Goal: Transaction & Acquisition: Book appointment/travel/reservation

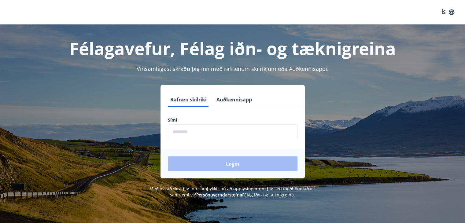
click at [222, 130] on input "phone" at bounding box center [233, 131] width 130 height 15
type input "********"
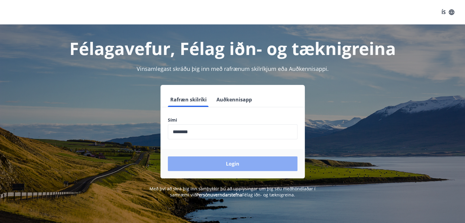
click at [220, 166] on button "Login" at bounding box center [233, 163] width 130 height 15
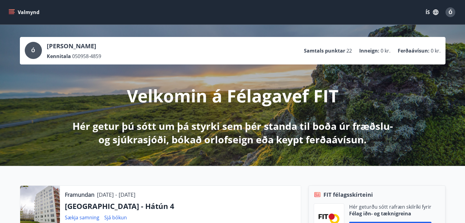
click at [12, 13] on icon "menu" at bounding box center [12, 12] width 6 height 6
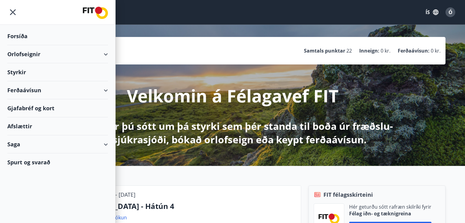
click at [28, 56] on div "Orlofseignir" at bounding box center [57, 54] width 101 height 18
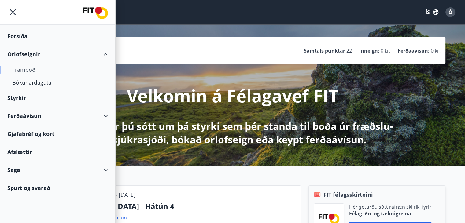
click at [28, 69] on div "Framboð" at bounding box center [57, 69] width 91 height 13
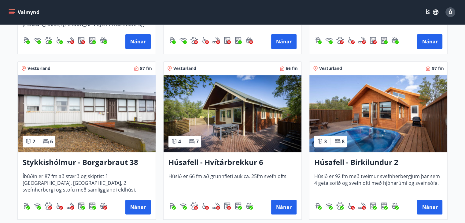
scroll to position [336, 0]
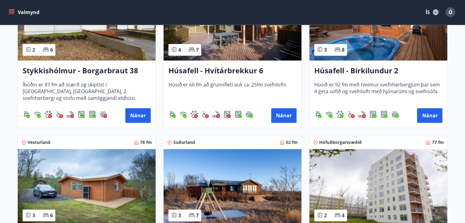
click at [389, 174] on img at bounding box center [378, 187] width 138 height 77
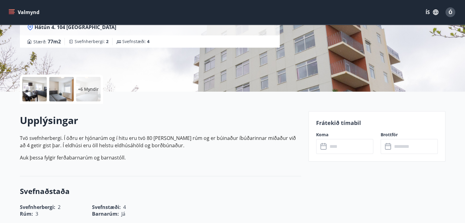
scroll to position [122, 0]
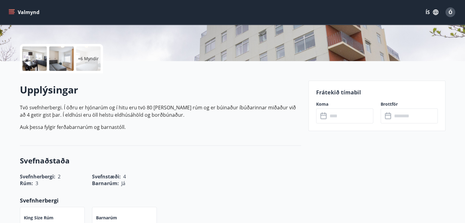
click at [324, 114] on icon at bounding box center [323, 115] width 7 height 7
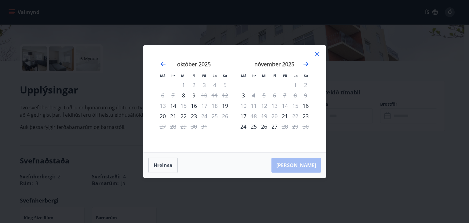
click at [316, 54] on icon at bounding box center [317, 53] width 7 height 7
